Goal: Communication & Community: Answer question/provide support

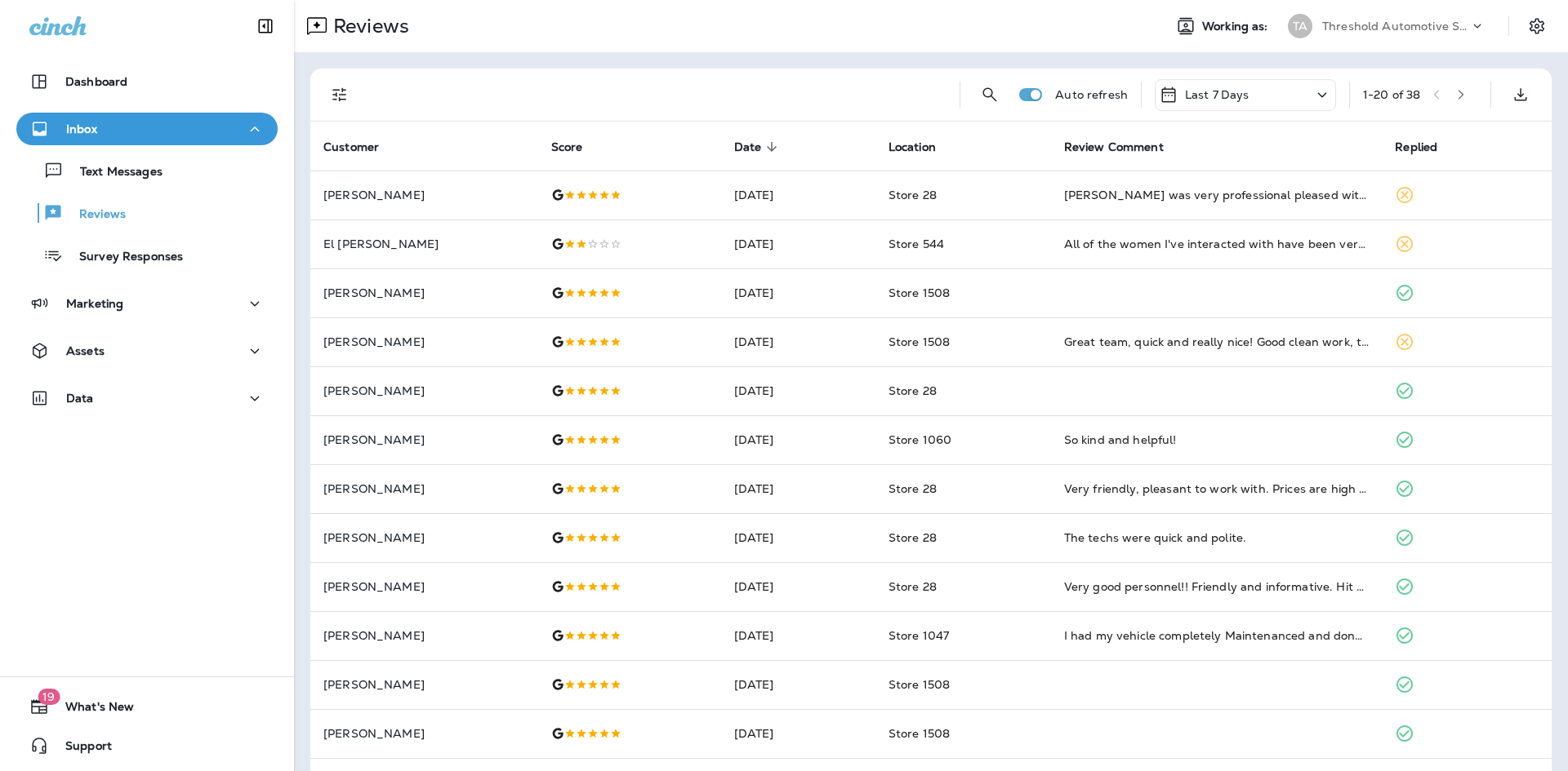
click at [353, 89] on button "Filters" at bounding box center [339, 94] width 32 height 32
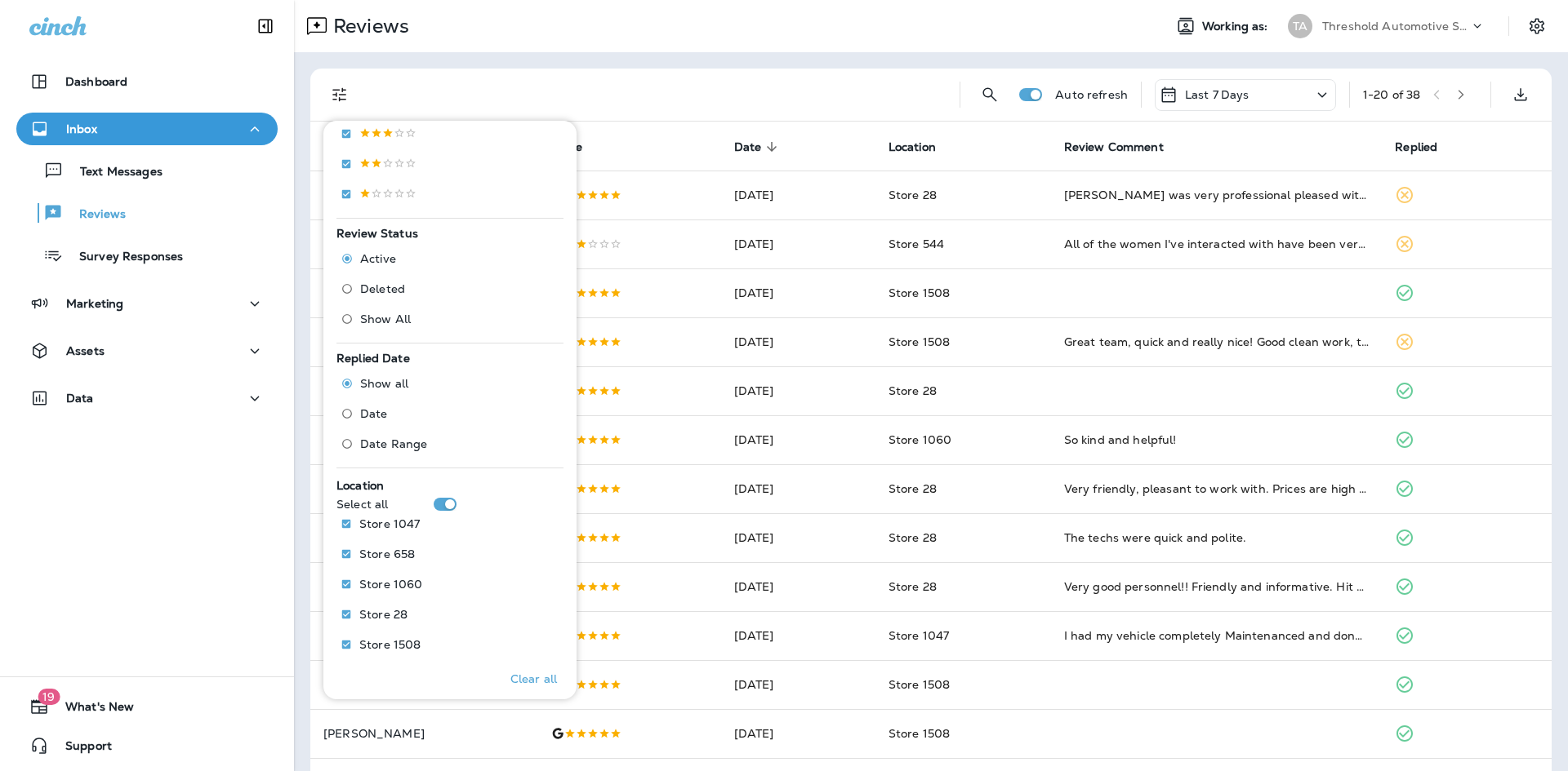
scroll to position [408, 0]
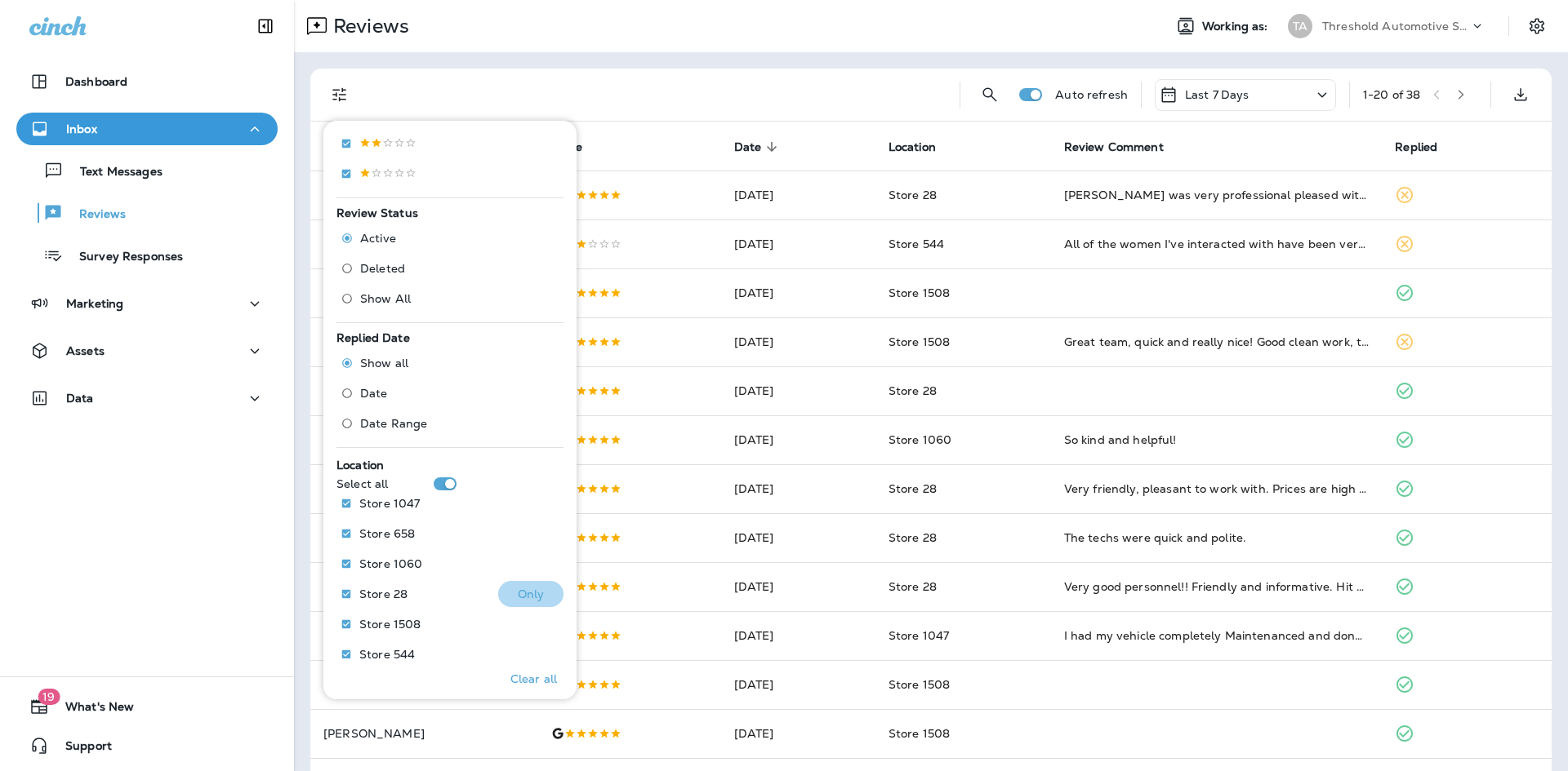
click at [517, 596] on p "Only" at bounding box center [531, 593] width 27 height 13
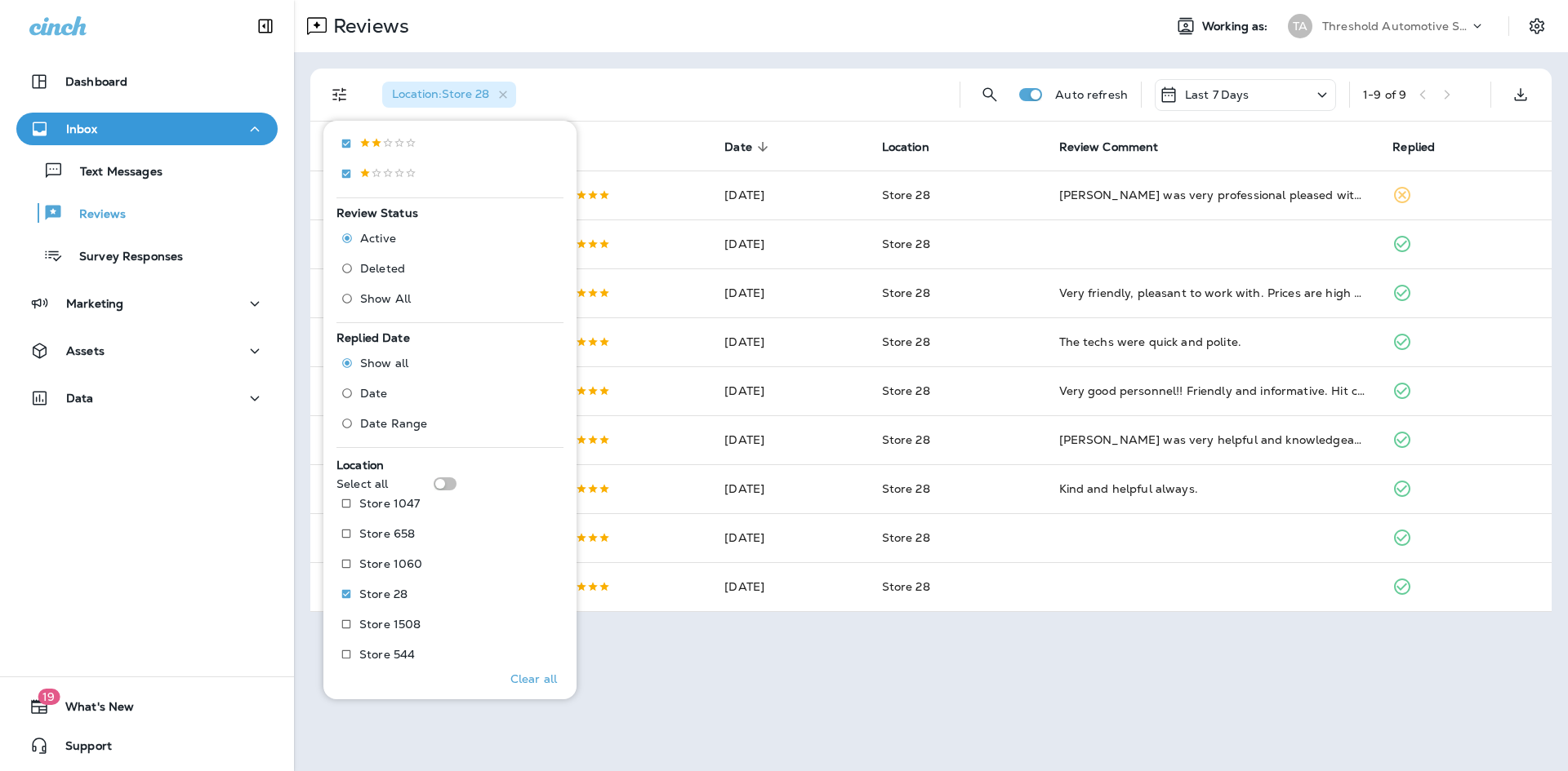
drag, startPoint x: 870, startPoint y: 684, endPoint x: 881, endPoint y: 680, distance: 11.7
click at [871, 684] on div "Reviews Working as: TA Threshold Automotive Service dba Grease Monkey Location …" at bounding box center [930, 386] width 1274 height 771
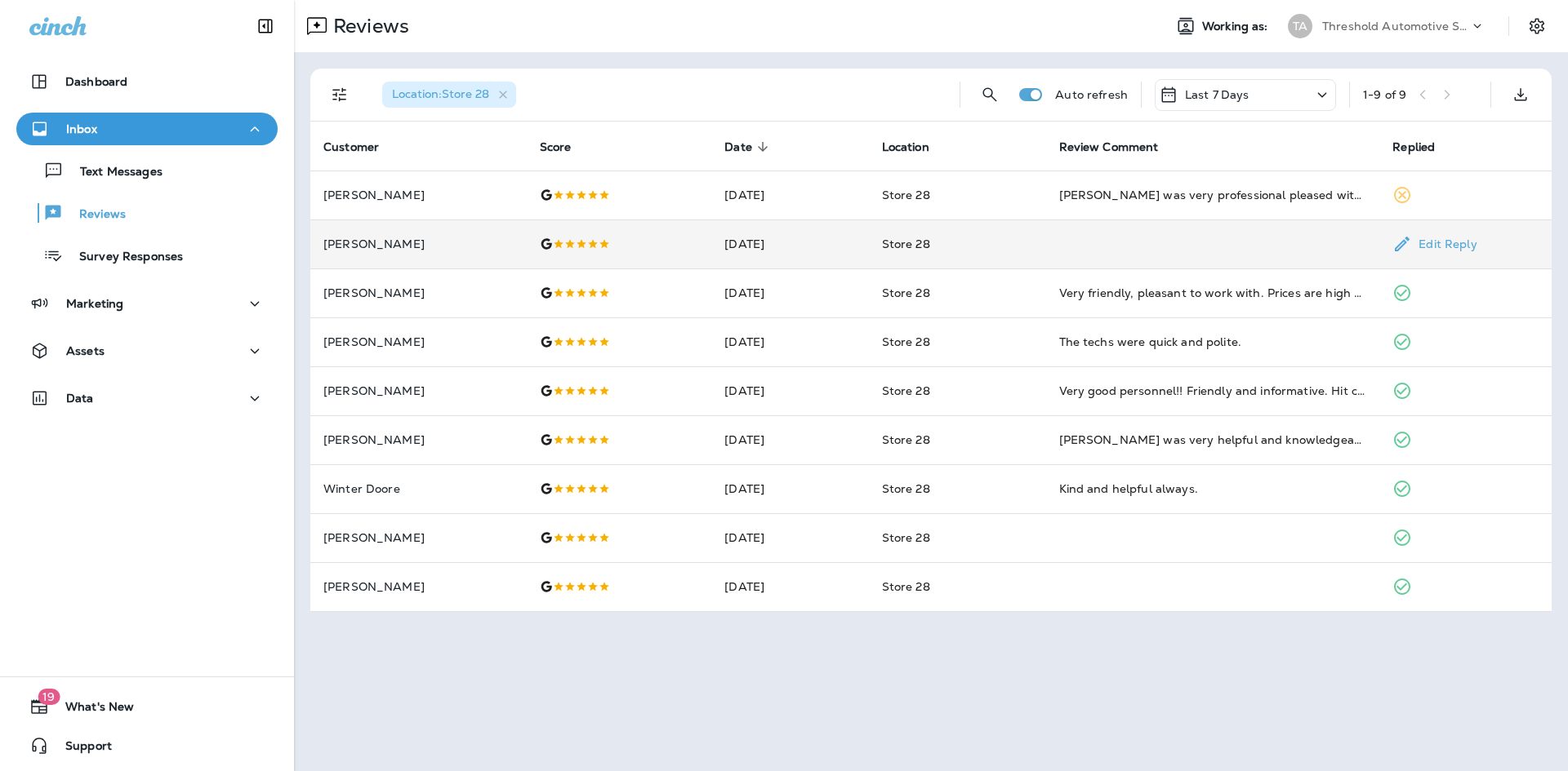
click at [1205, 220] on td at bounding box center [1213, 244] width 334 height 49
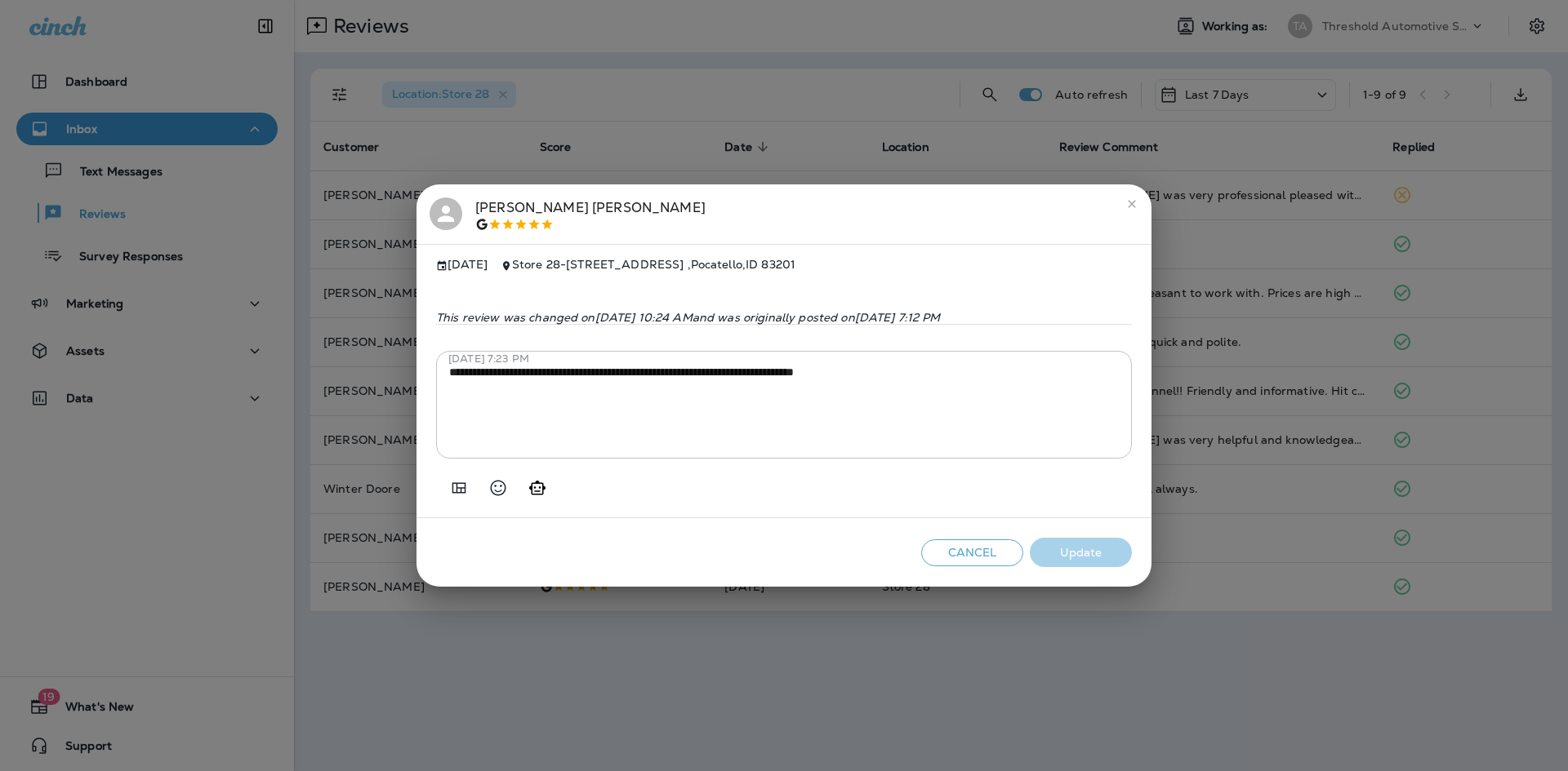
click at [1148, 211] on h2 "Sadie Pieper" at bounding box center [784, 215] width 735 height 61
click at [1139, 205] on button "close" at bounding box center [1132, 204] width 26 height 26
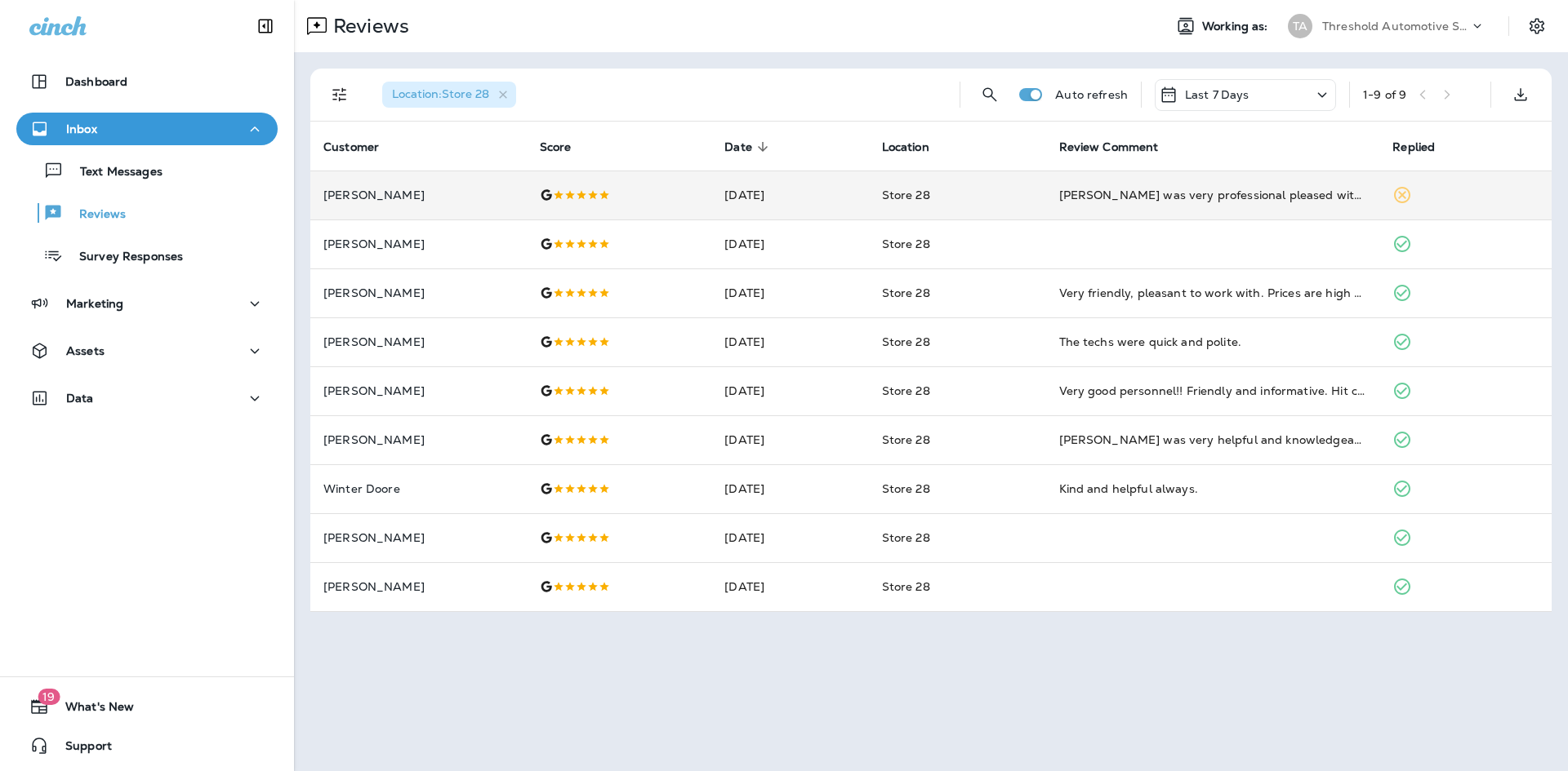
click at [1200, 203] on td "[PERSON_NAME] was very professional pleased with service" at bounding box center [1213, 195] width 334 height 49
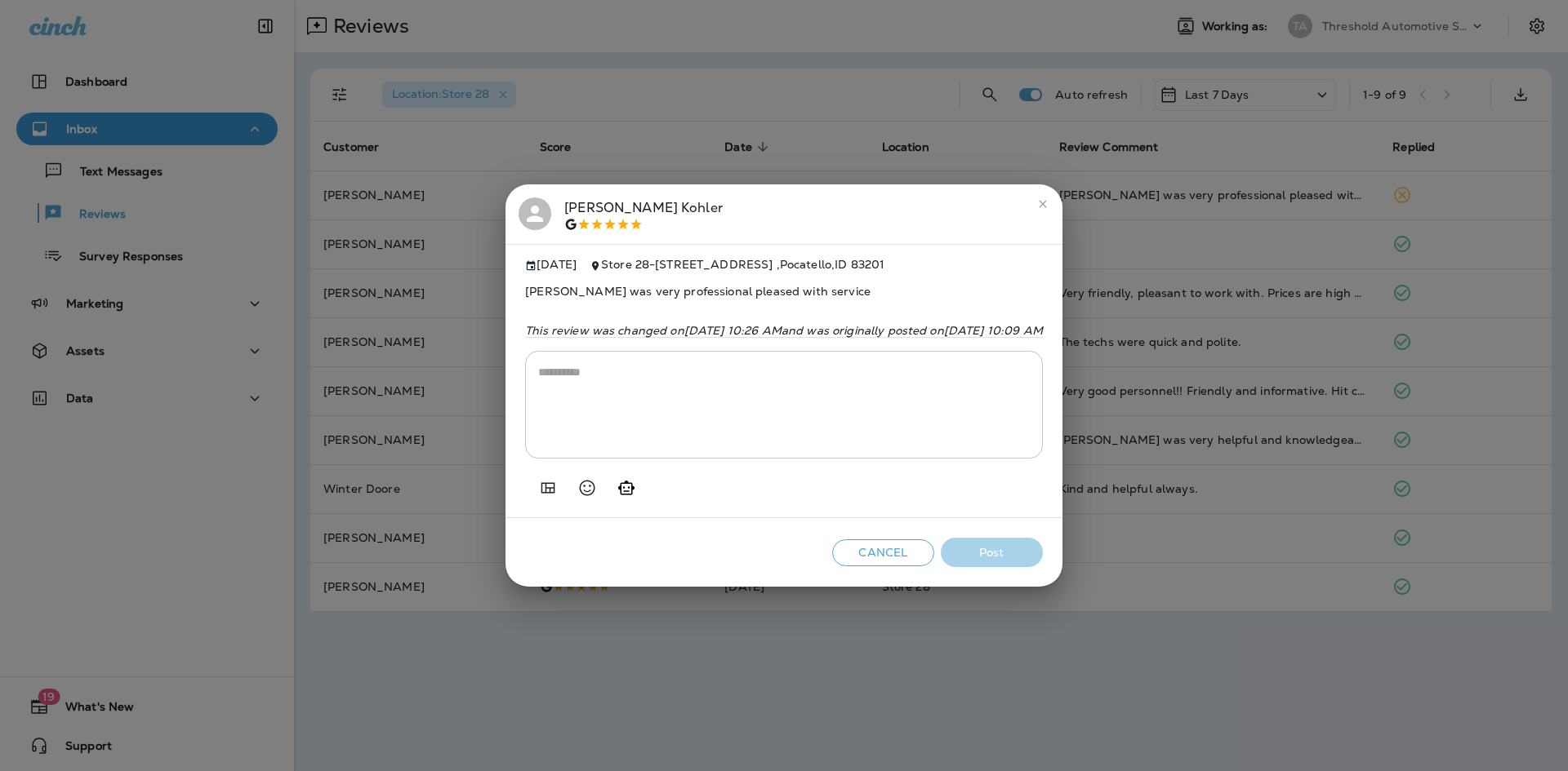
click at [801, 363] on div "* ​" at bounding box center [784, 405] width 517 height 107
click at [734, 400] on textarea at bounding box center [783, 405] width 491 height 82
click at [616, 498] on icon "Generate AI response" at bounding box center [626, 488] width 20 height 20
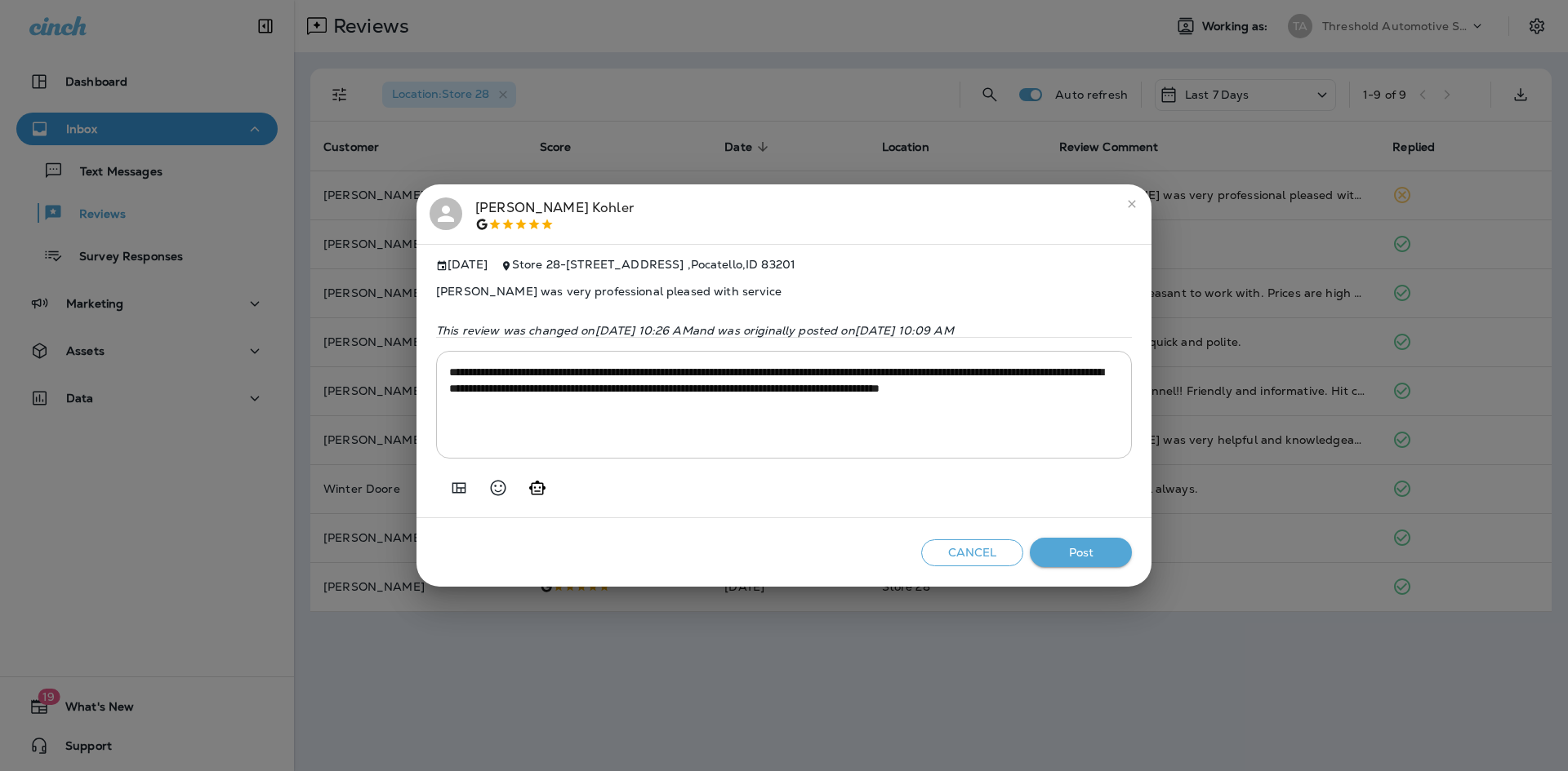
click at [545, 498] on icon "Generate AI response" at bounding box center [537, 488] width 20 height 20
click at [549, 499] on button "Generate AI response" at bounding box center [537, 487] width 32 height 32
type textarea "**********"
click at [1097, 568] on button "Post" at bounding box center [1081, 552] width 103 height 30
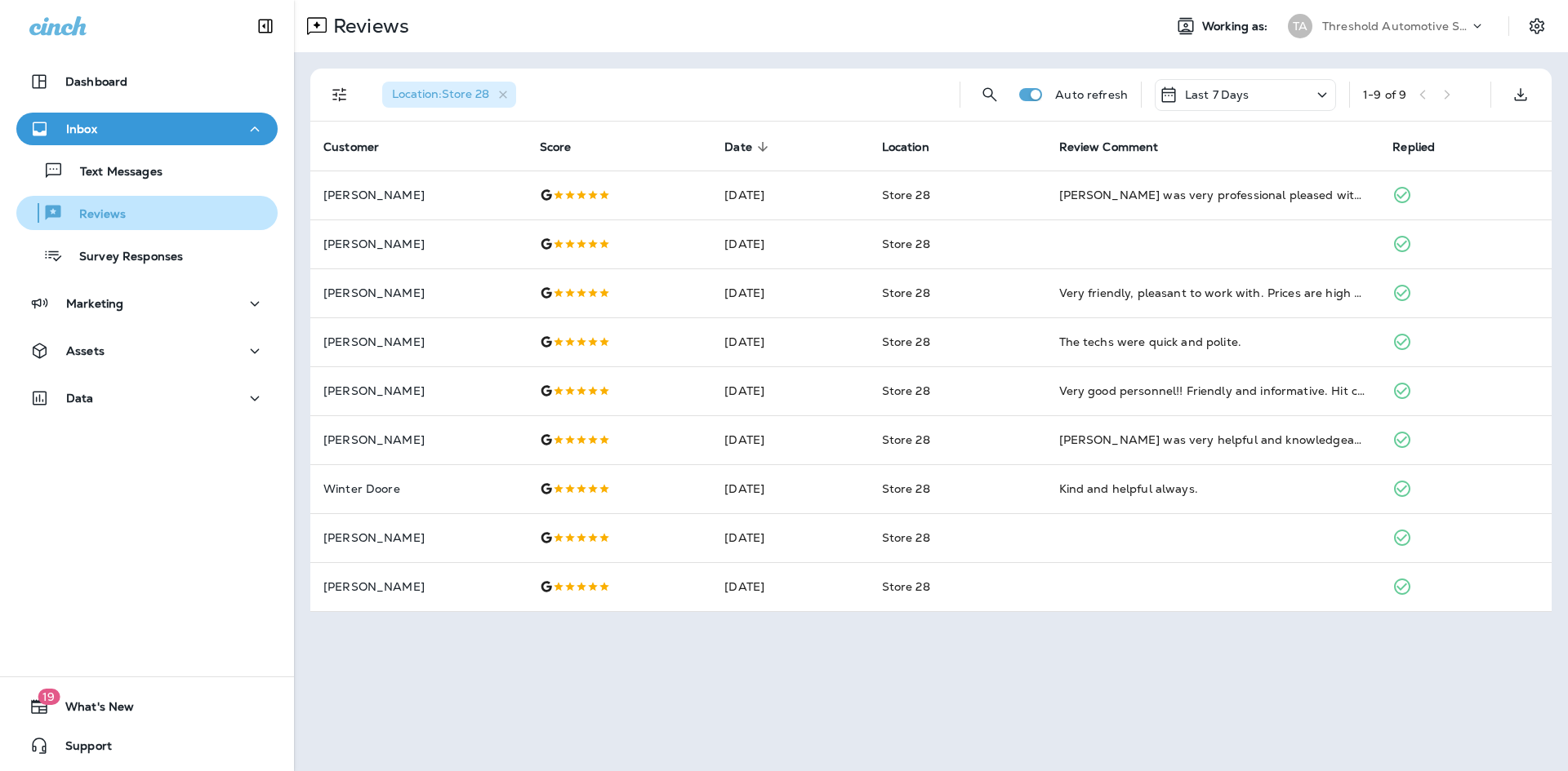
click at [128, 187] on div "Text Messages Reviews Survey Responses" at bounding box center [147, 209] width 262 height 127
click at [127, 204] on div "Reviews" at bounding box center [146, 213] width 248 height 24
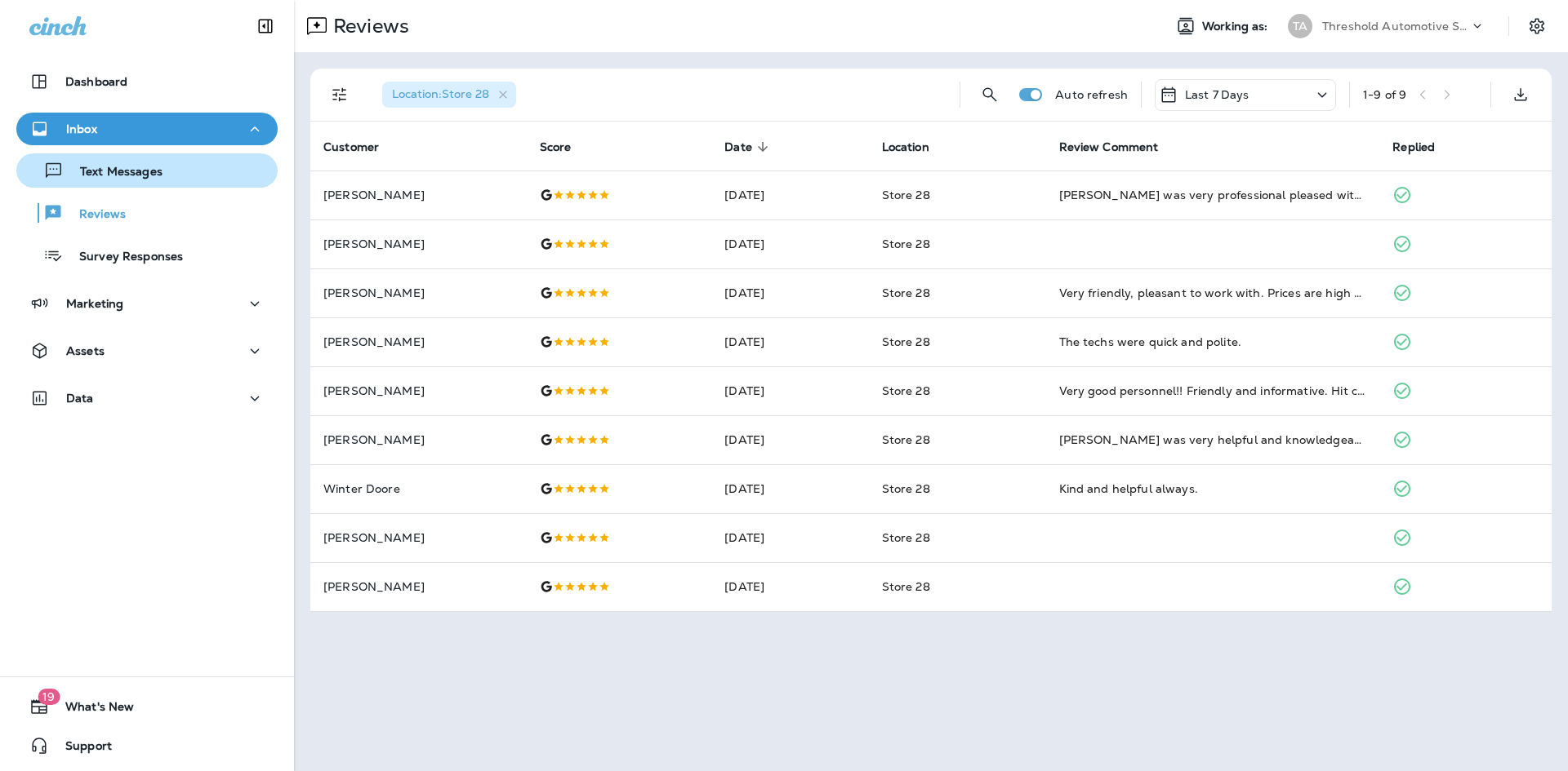
click at [139, 182] on div "Text Messages" at bounding box center [92, 170] width 140 height 24
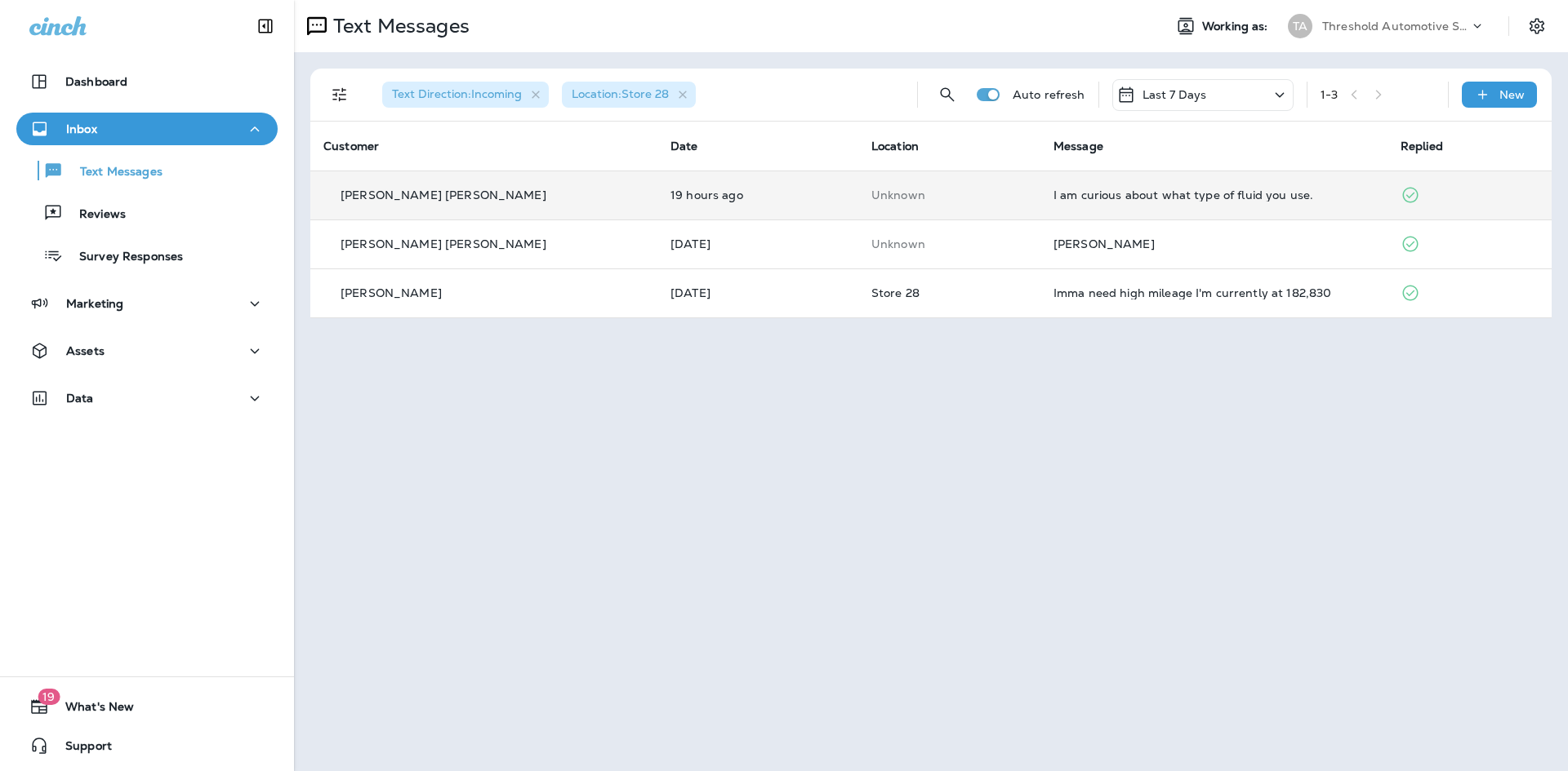
click at [698, 215] on td "19 hours ago" at bounding box center [758, 195] width 201 height 49
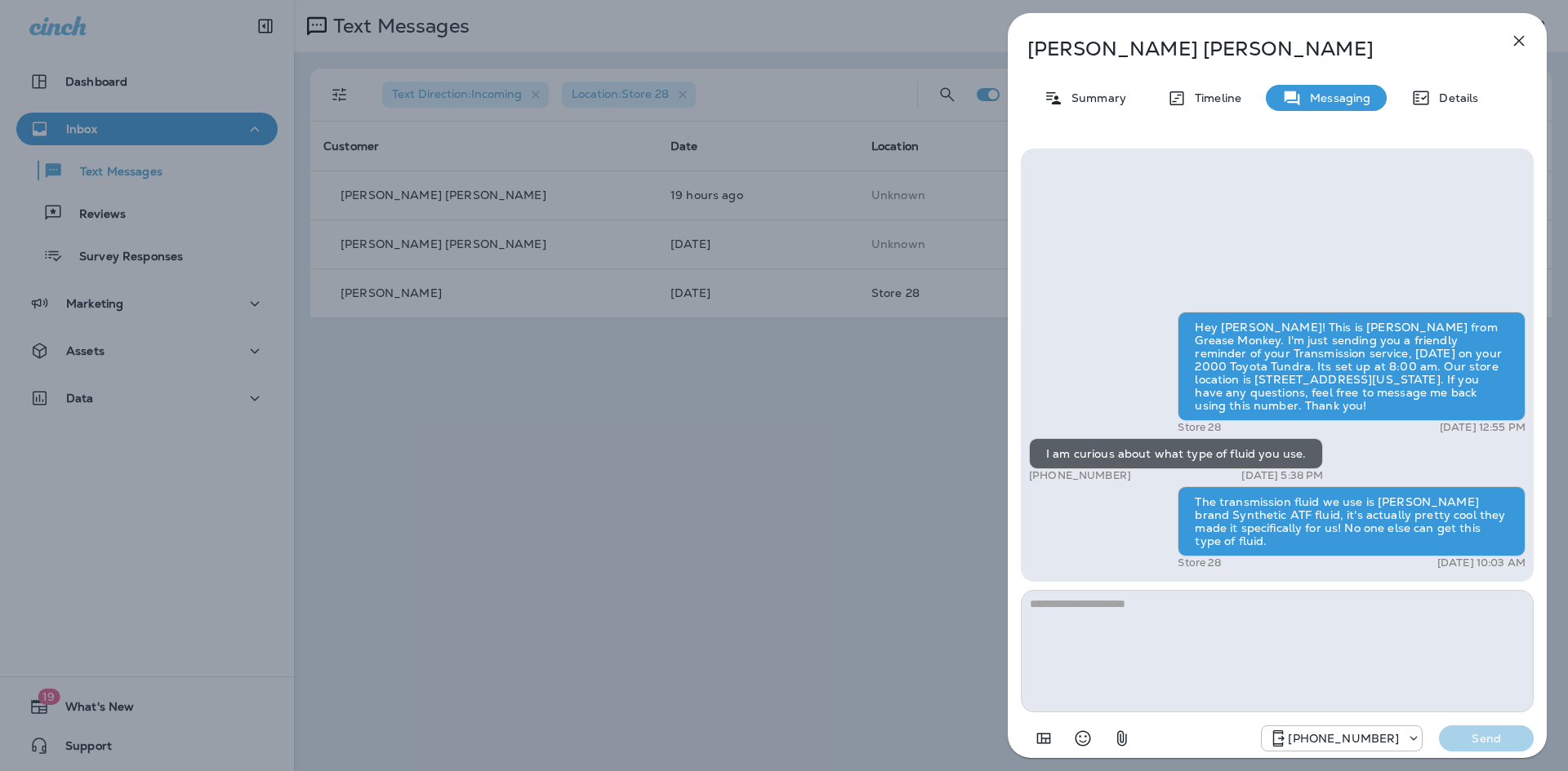
click at [794, 486] on div "Larocco Larocco Summary Timeline Messaging Details Hey Larocco! This is Danny f…" at bounding box center [784, 386] width 1568 height 771
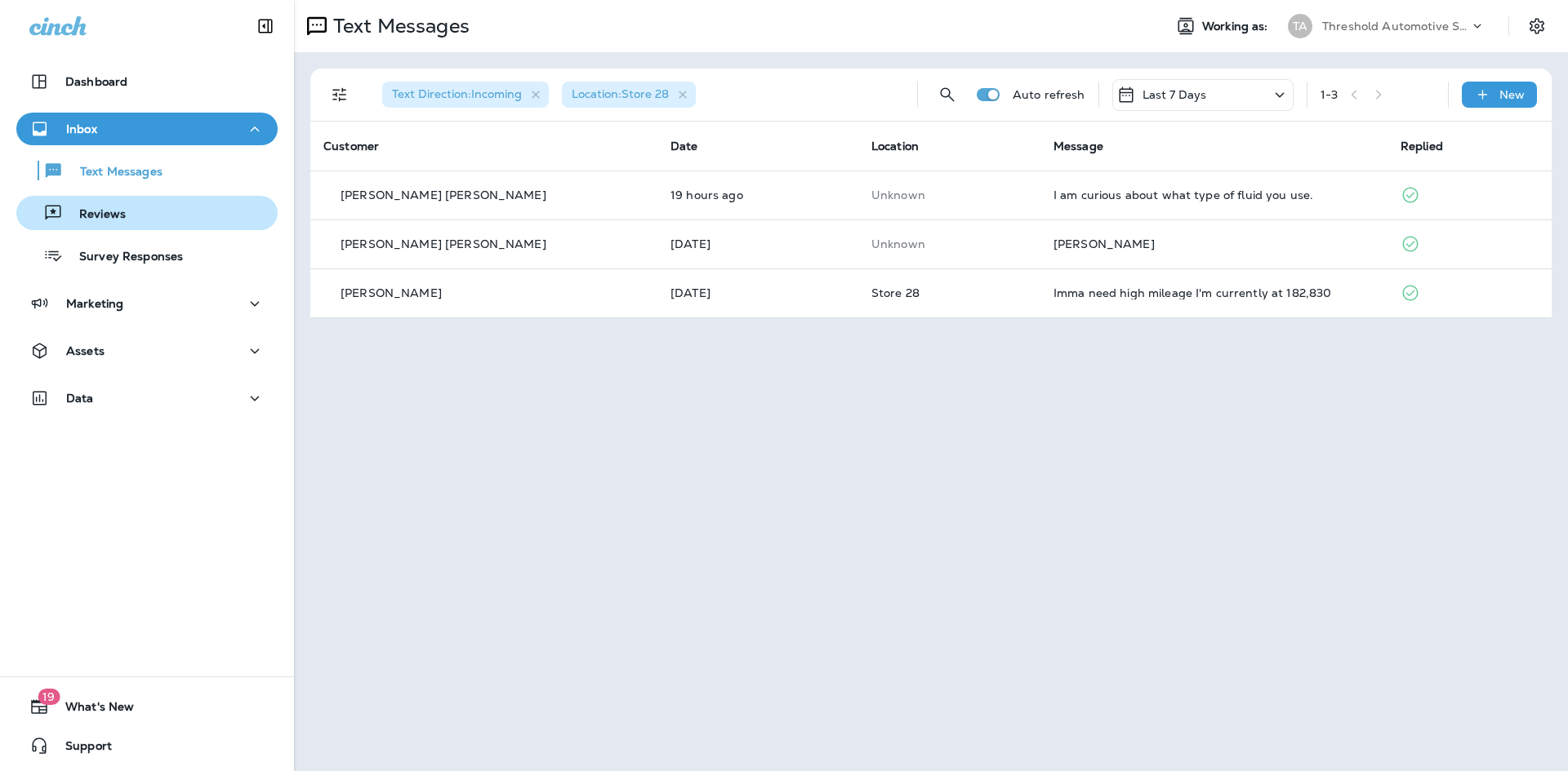
click at [146, 201] on div "Reviews" at bounding box center [146, 213] width 248 height 24
